Goal: Navigation & Orientation: Find specific page/section

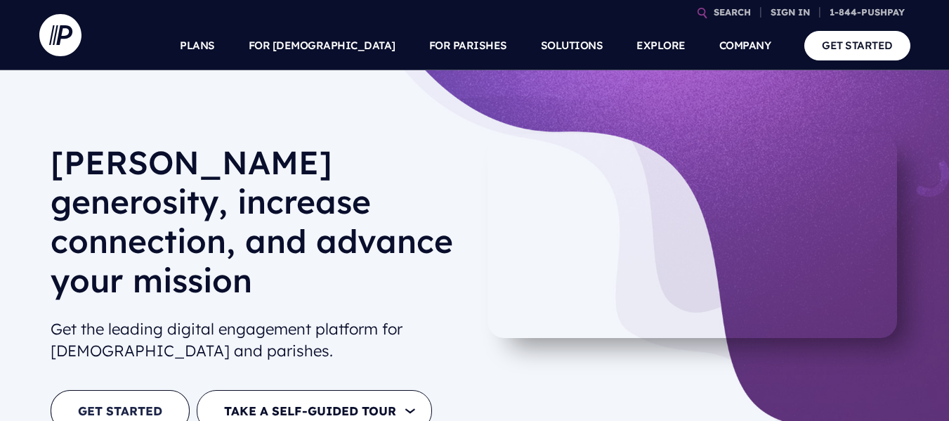
click at [133, 390] on link "GET STARTED" at bounding box center [120, 410] width 139 height 41
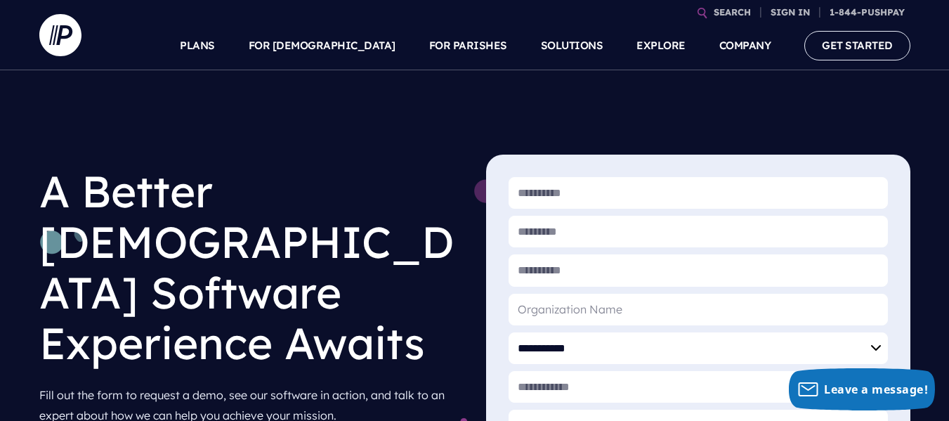
drag, startPoint x: 957, startPoint y: 67, endPoint x: 957, endPoint y: 42, distance: 24.6
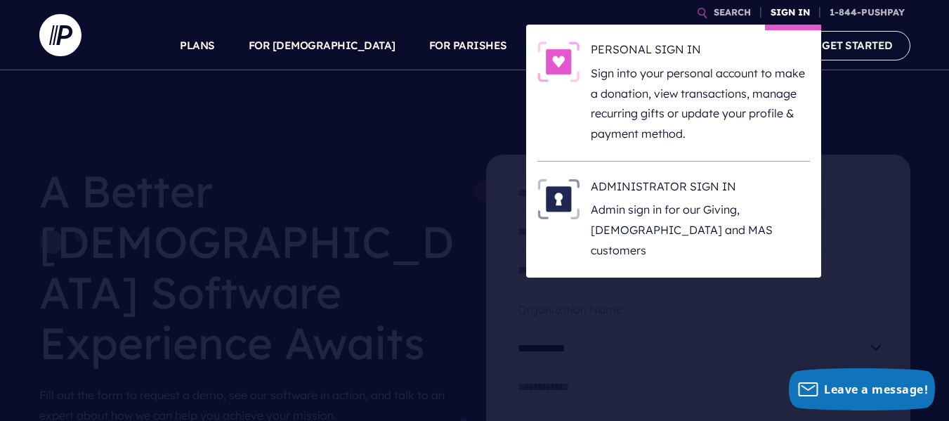
click at [802, 13] on link "SIGN IN" at bounding box center [790, 12] width 51 height 25
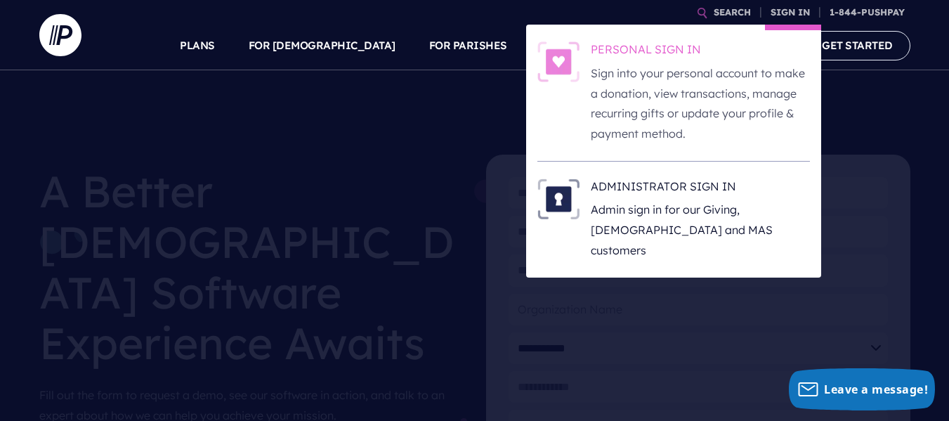
click at [737, 52] on h6 "PERSONAL SIGN IN" at bounding box center [700, 51] width 219 height 21
